Goal: Task Accomplishment & Management: Use online tool/utility

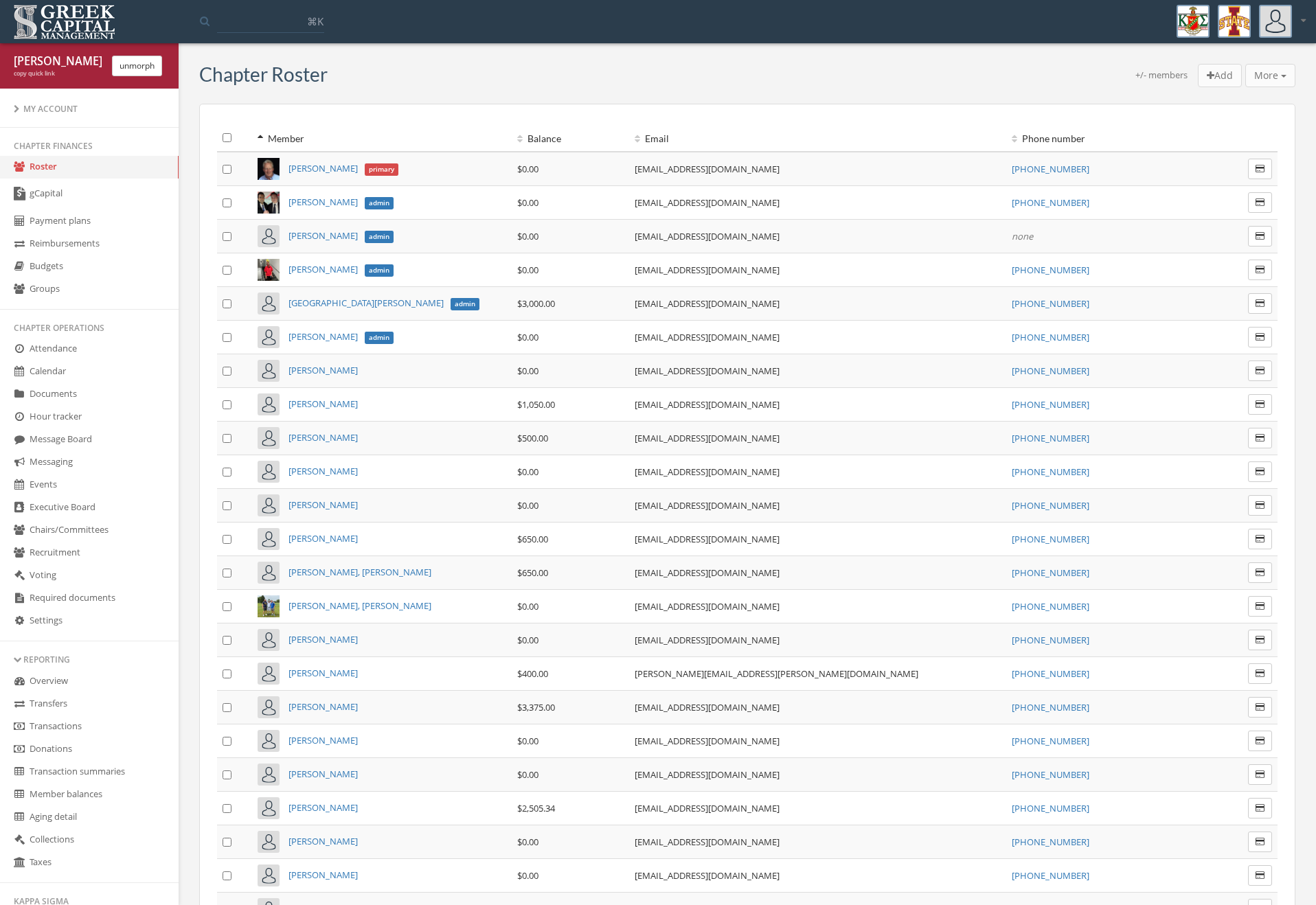
click at [113, 190] on link "gCapital" at bounding box center [89, 194] width 178 height 31
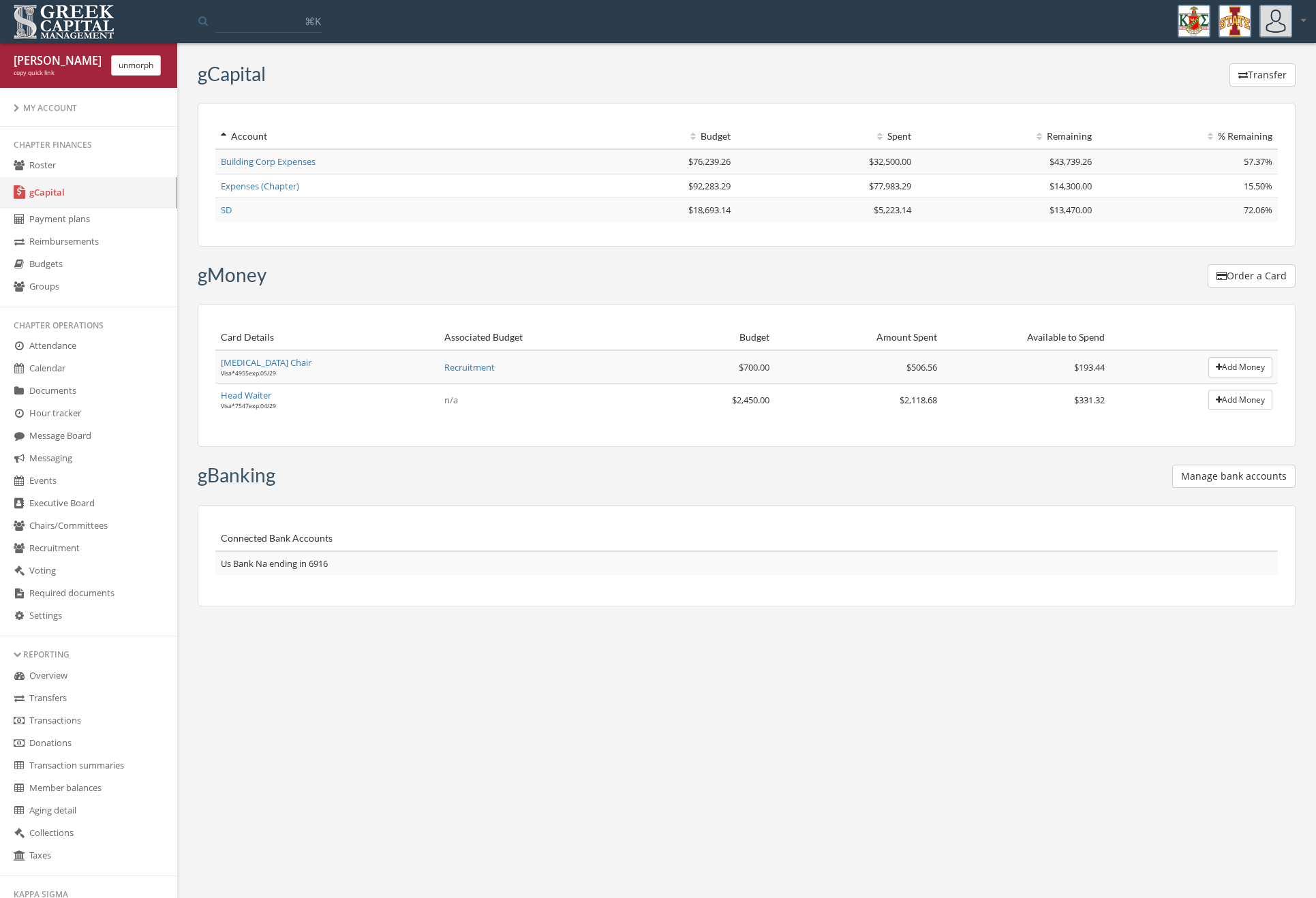
click at [244, 368] on link "[MEDICAL_DATA] Chair" at bounding box center [266, 363] width 90 height 12
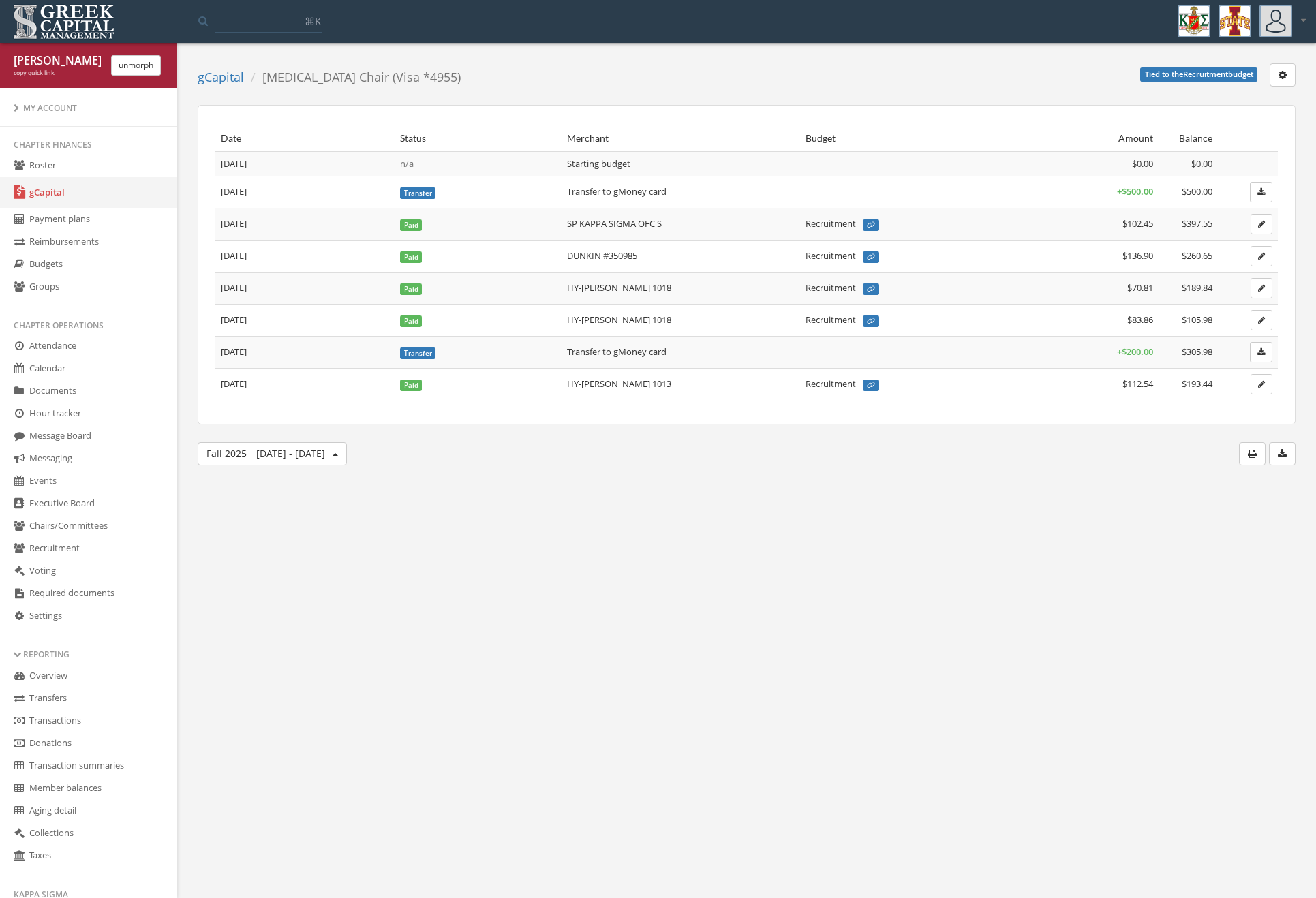
click at [197, 83] on link "gCapital" at bounding box center [220, 77] width 46 height 17
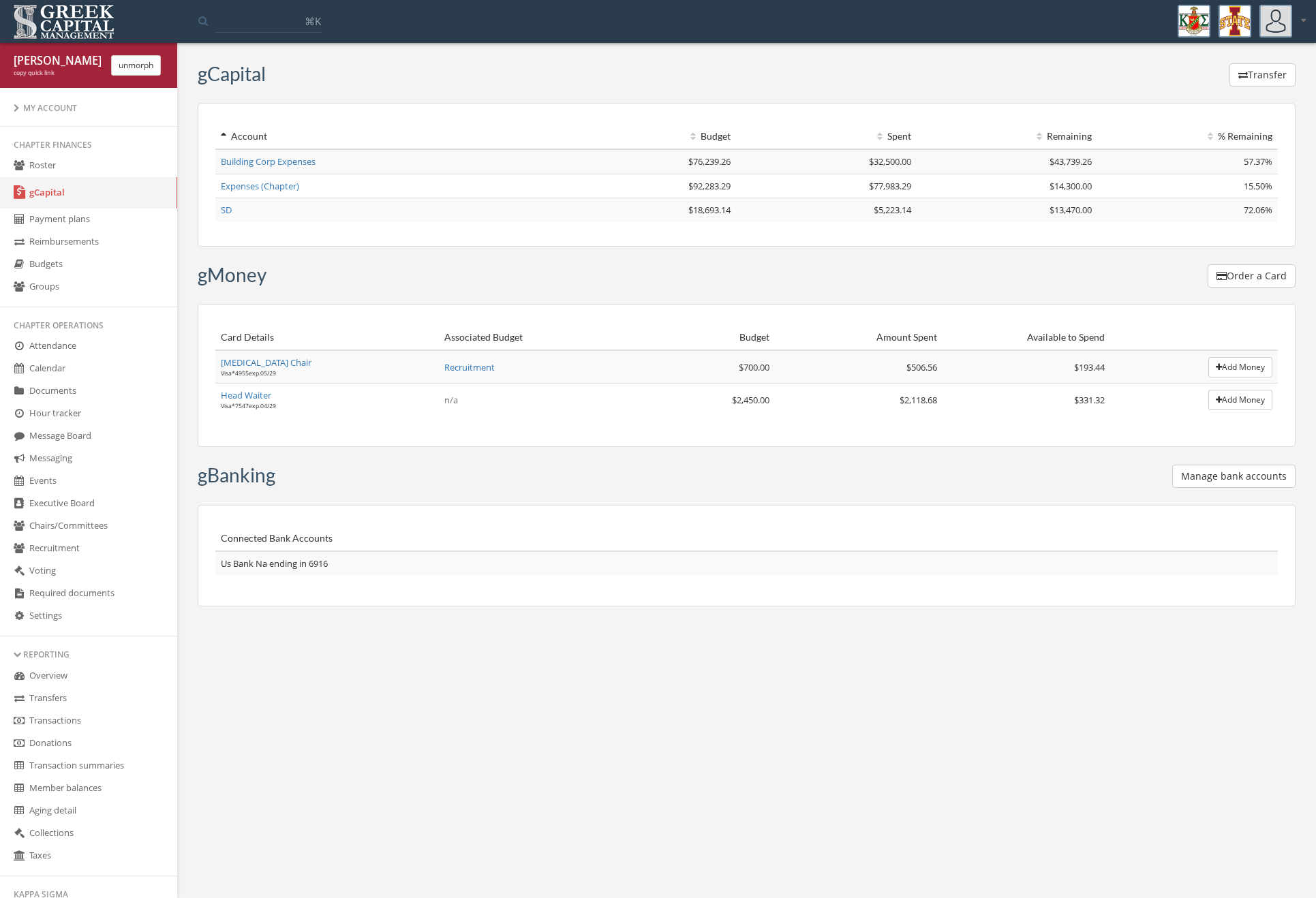
click at [250, 395] on link "Head Waiter" at bounding box center [246, 395] width 50 height 12
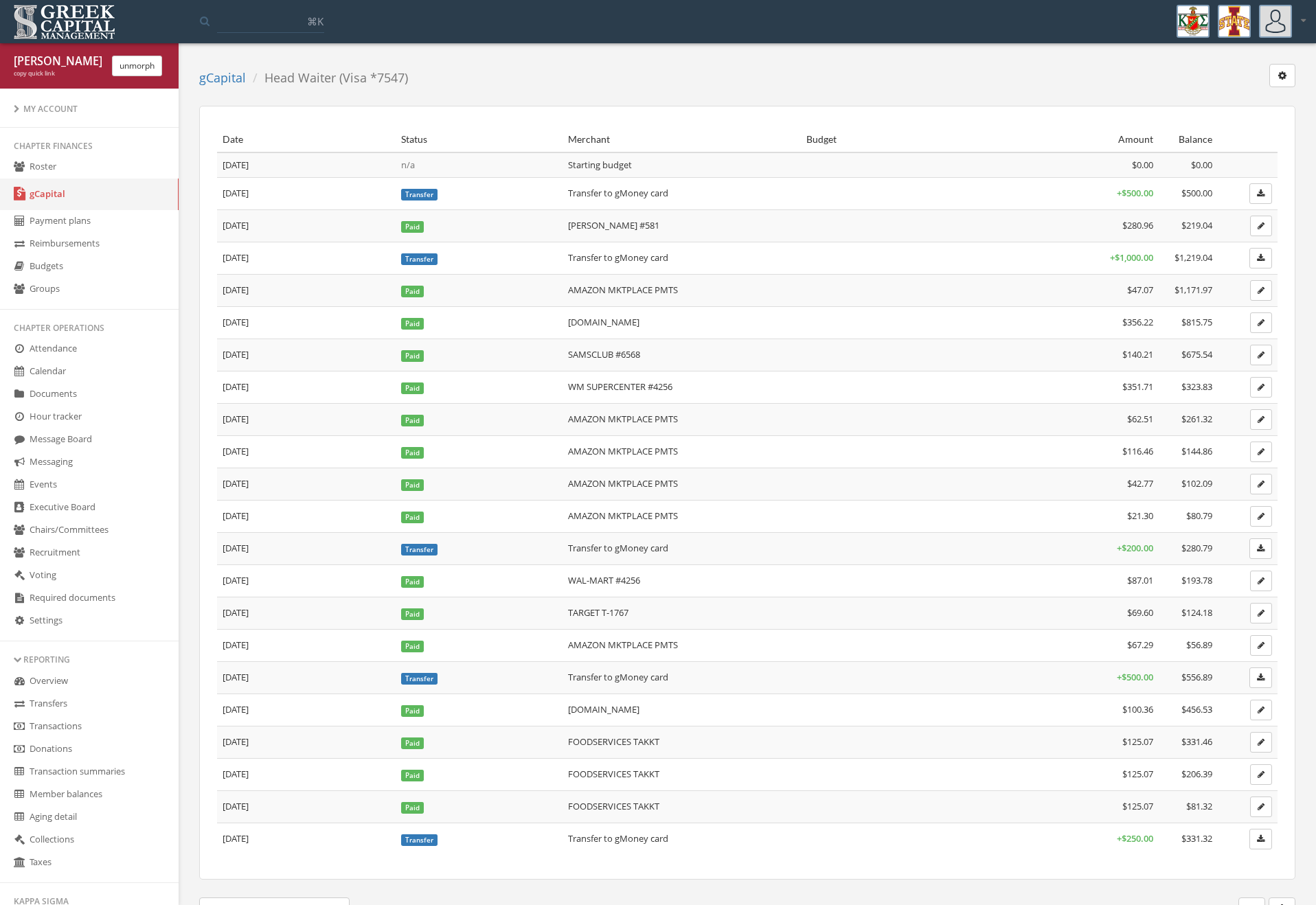
click at [24, 72] on div "copy quick link" at bounding box center [57, 74] width 88 height 9
click at [246, 25] on input at bounding box center [271, 21] width 107 height 24
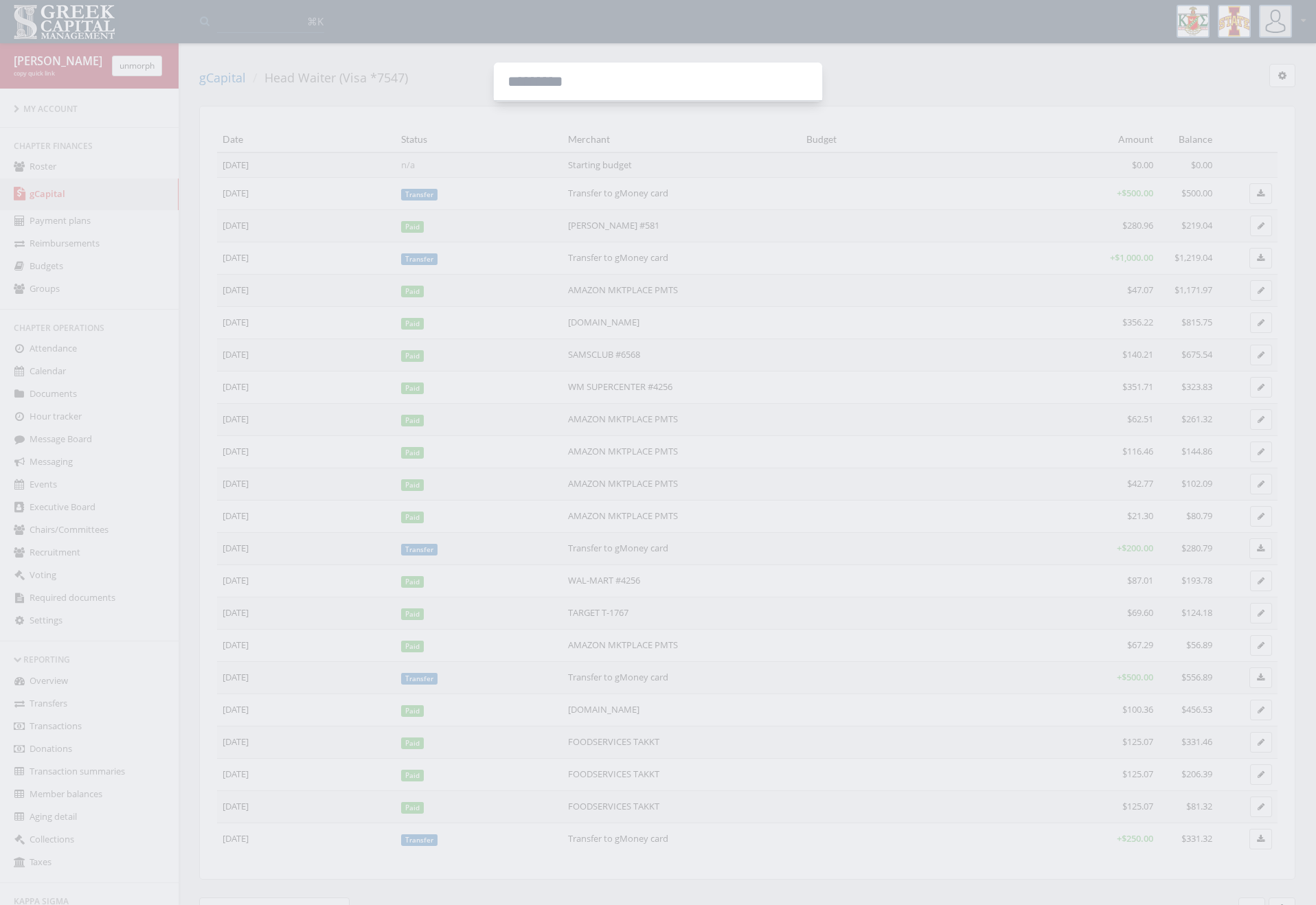
click at [148, 69] on div at bounding box center [658, 452] width 1316 height 905
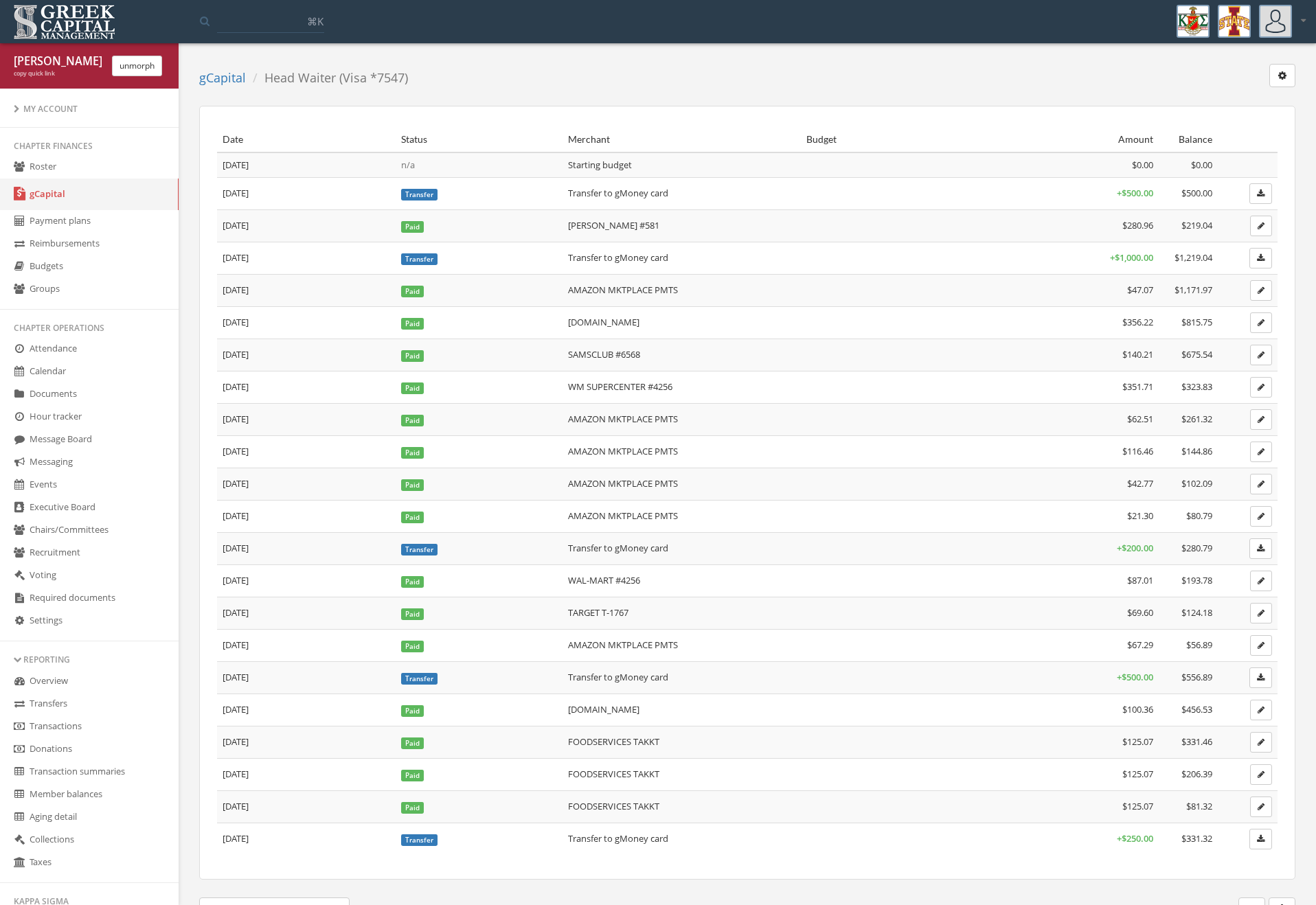
click at [150, 68] on button "unmorph" at bounding box center [137, 66] width 50 height 21
